Goal: Transaction & Acquisition: Download file/media

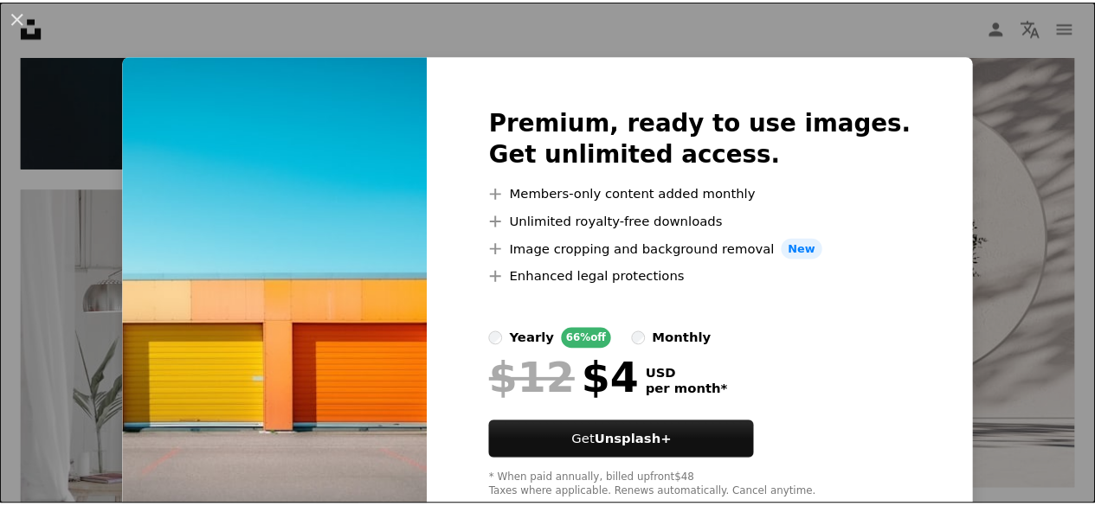
scroll to position [48, 0]
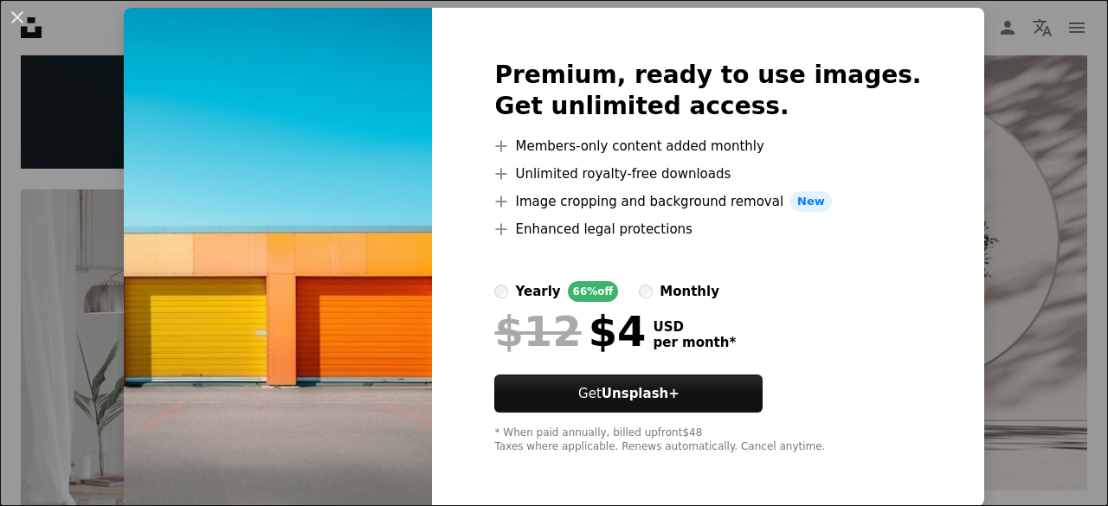
click at [1004, 274] on div "An X shape Premium, ready to use images. Get unlimited access. A plus sign Memb…" at bounding box center [554, 253] width 1108 height 506
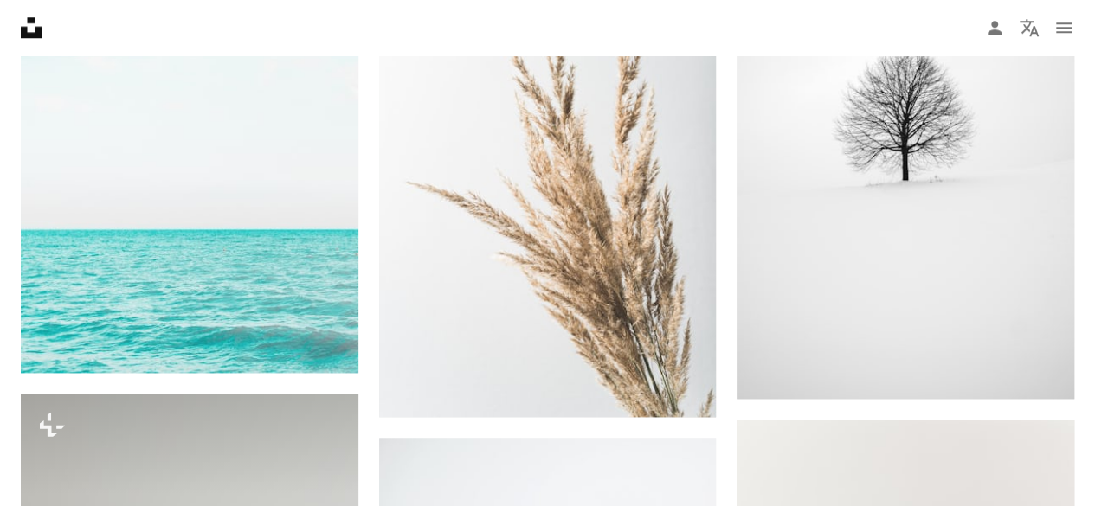
scroll to position [10769, 0]
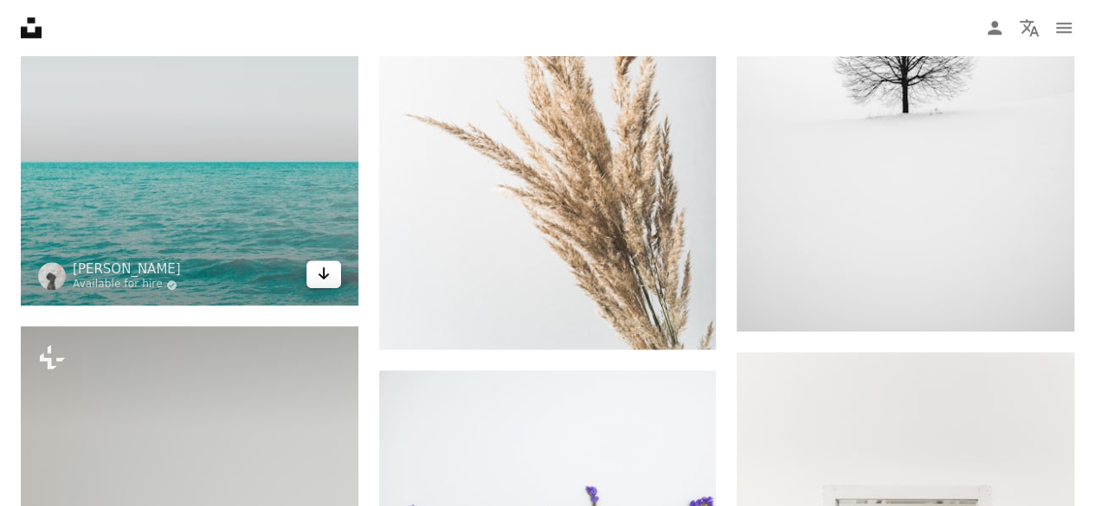
click at [327, 279] on link "Arrow pointing down" at bounding box center [323, 275] width 35 height 28
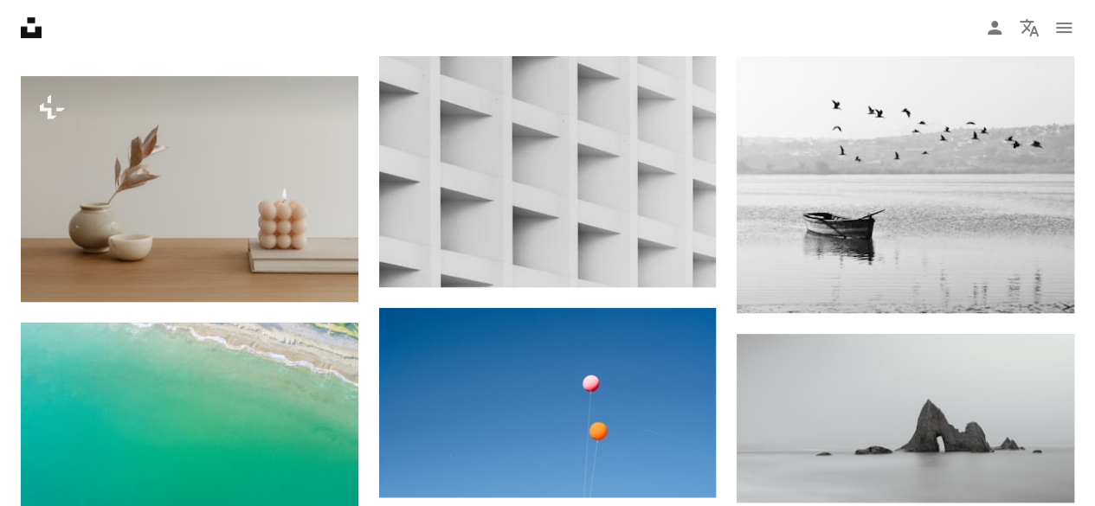
scroll to position [13654, 0]
